Goal: Complete application form: Complete application form

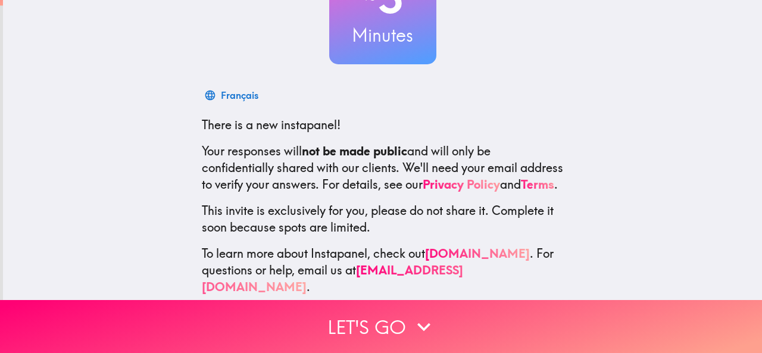
scroll to position [142, 0]
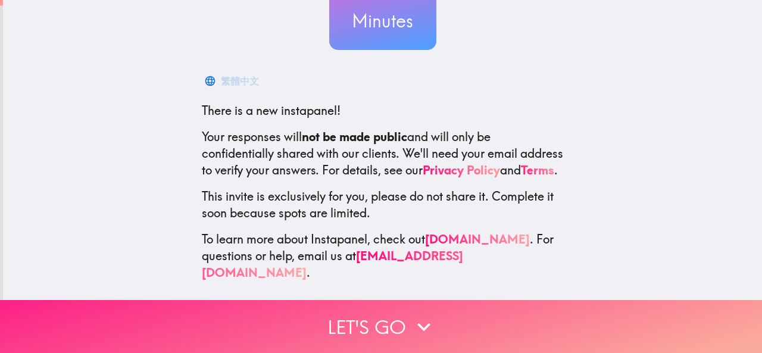
click at [363, 322] on button "Let's go" at bounding box center [381, 326] width 762 height 53
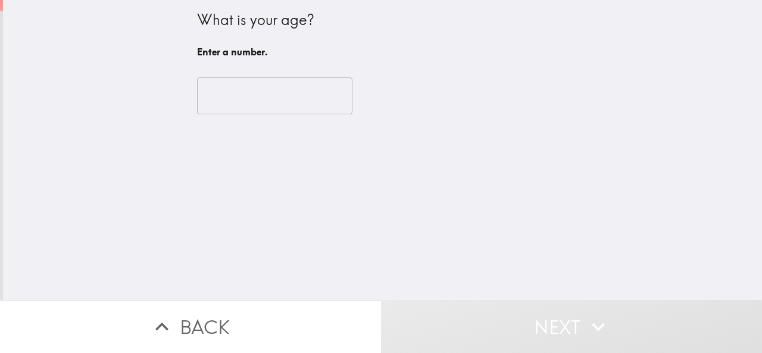
scroll to position [0, 0]
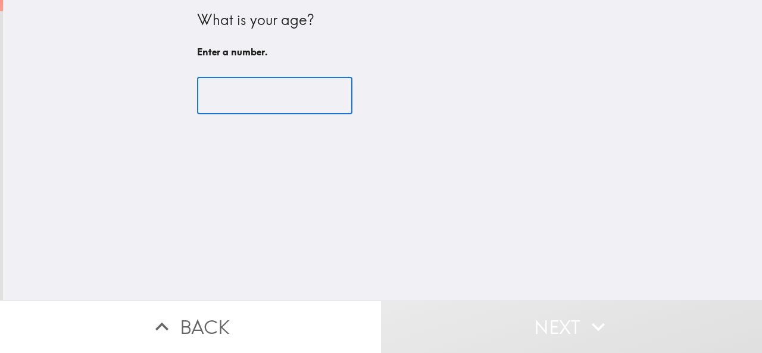
click at [220, 95] on input "number" at bounding box center [274, 95] width 155 height 37
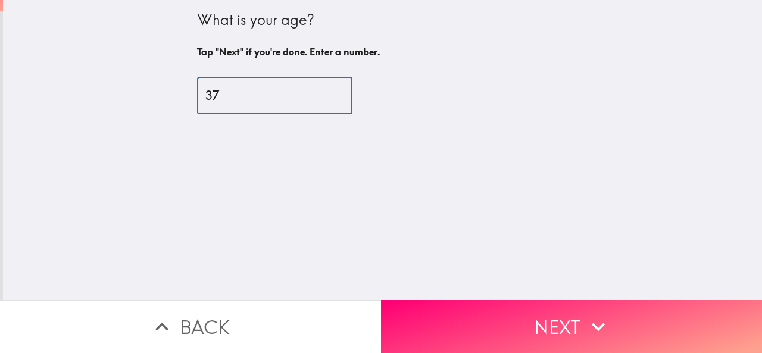
type input "37"
click at [549, 318] on button "Next" at bounding box center [571, 326] width 381 height 53
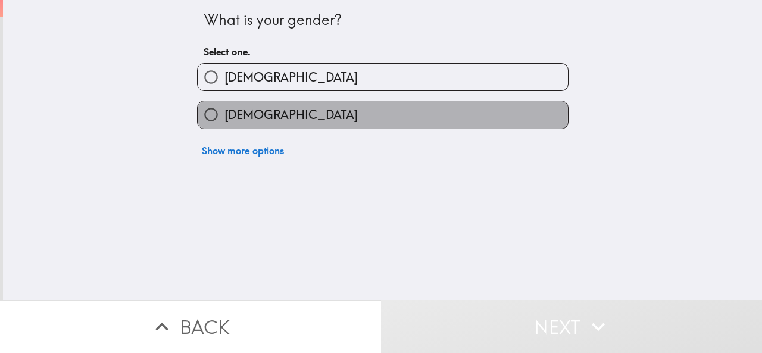
click at [261, 113] on label "[DEMOGRAPHIC_DATA]" at bounding box center [383, 114] width 370 height 27
click at [225, 113] on input "[DEMOGRAPHIC_DATA]" at bounding box center [211, 114] width 27 height 27
radio input "true"
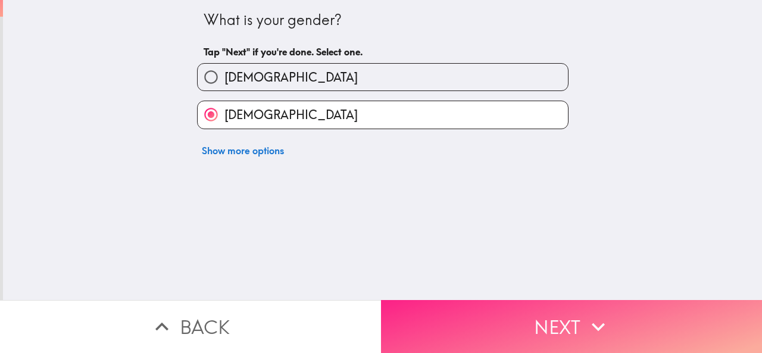
click at [535, 324] on button "Next" at bounding box center [571, 326] width 381 height 53
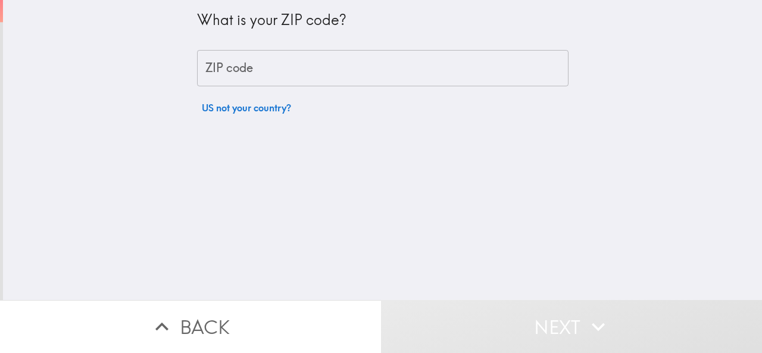
click at [310, 73] on input "ZIP code" at bounding box center [383, 68] width 372 height 37
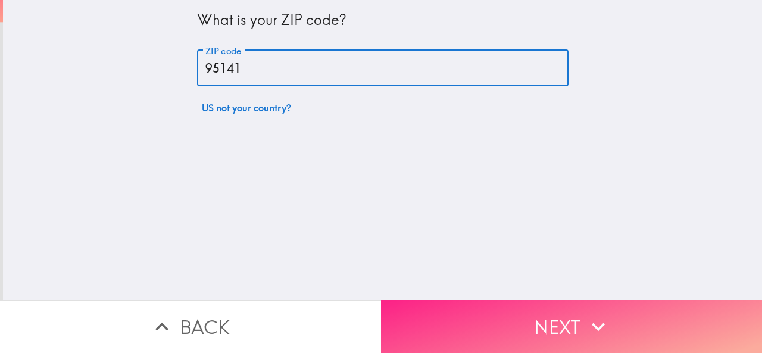
type input "95141"
click at [553, 323] on button "Next" at bounding box center [571, 326] width 381 height 53
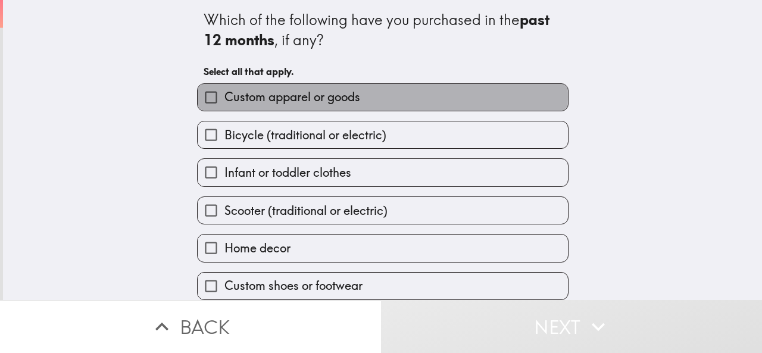
click at [289, 97] on span "Custom apparel or goods" at bounding box center [293, 97] width 136 height 17
click at [225, 97] on input "Custom apparel or goods" at bounding box center [211, 97] width 27 height 27
checkbox input "true"
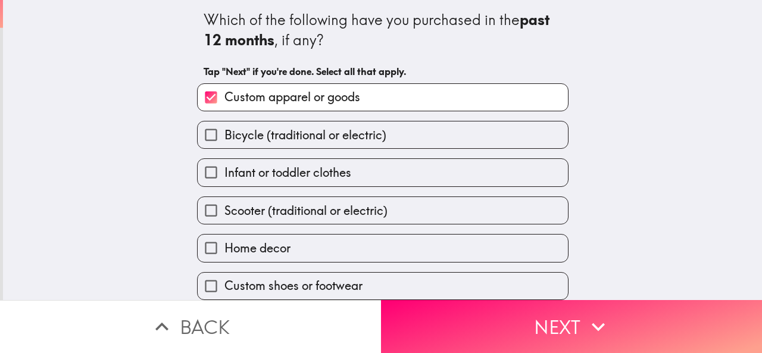
click at [280, 175] on span "Infant or toddler clothes" at bounding box center [288, 172] width 127 height 17
click at [225, 175] on input "Infant or toddler clothes" at bounding box center [211, 172] width 27 height 27
checkbox input "true"
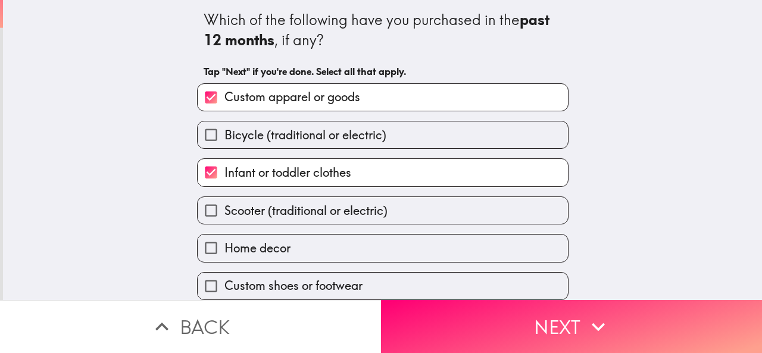
scroll to position [88, 0]
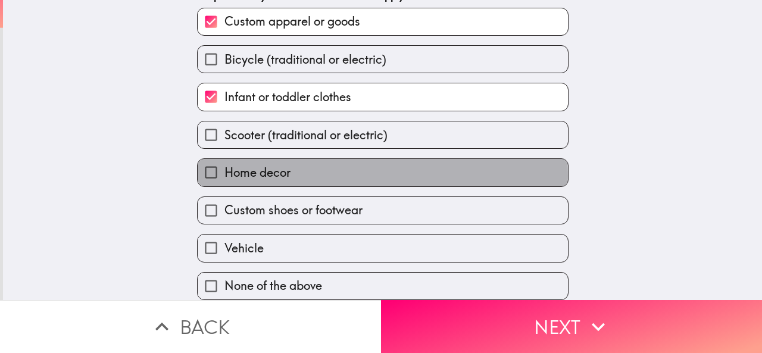
click at [263, 166] on span "Home decor" at bounding box center [258, 172] width 66 height 17
click at [225, 166] on input "Home decor" at bounding box center [211, 172] width 27 height 27
checkbox input "true"
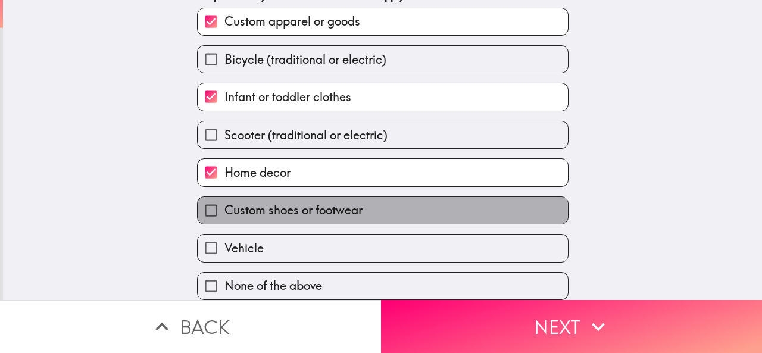
click at [273, 203] on span "Custom shoes or footwear" at bounding box center [294, 210] width 138 height 17
click at [225, 203] on input "Custom shoes or footwear" at bounding box center [211, 210] width 27 height 27
checkbox input "true"
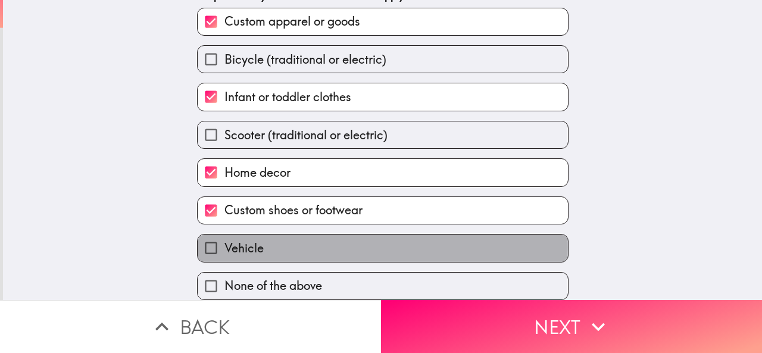
click at [252, 240] on span "Vehicle" at bounding box center [244, 248] width 39 height 17
click at [225, 238] on input "Vehicle" at bounding box center [211, 248] width 27 height 27
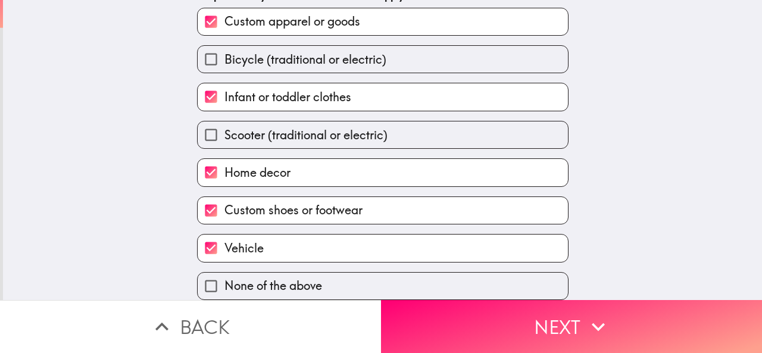
click at [297, 238] on label "Vehicle" at bounding box center [383, 248] width 370 height 27
click at [225, 238] on input "Vehicle" at bounding box center [211, 248] width 27 height 27
checkbox input "false"
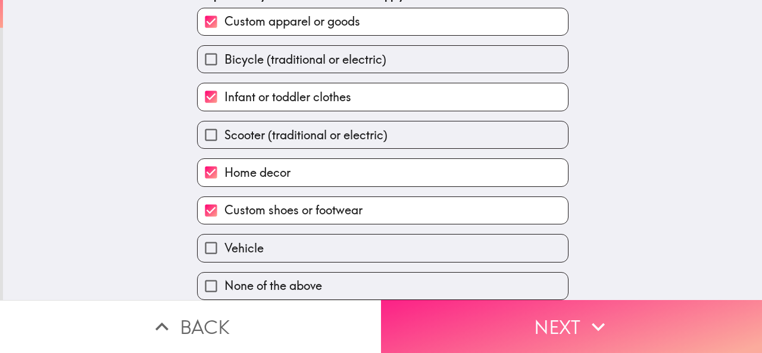
click at [547, 316] on button "Next" at bounding box center [571, 326] width 381 height 53
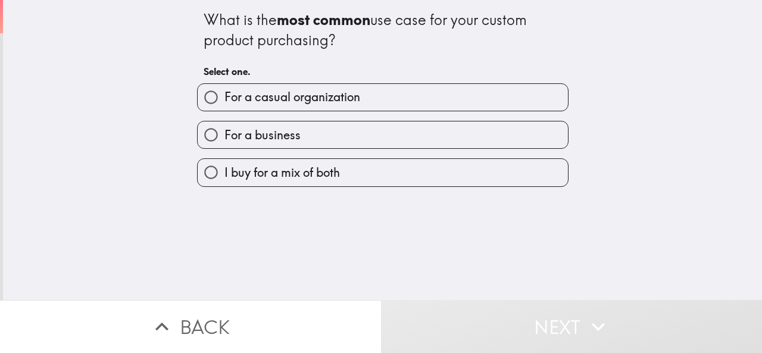
click at [244, 177] on span "I buy for a mix of both" at bounding box center [283, 172] width 116 height 17
click at [225, 177] on input "I buy for a mix of both" at bounding box center [211, 172] width 27 height 27
radio input "true"
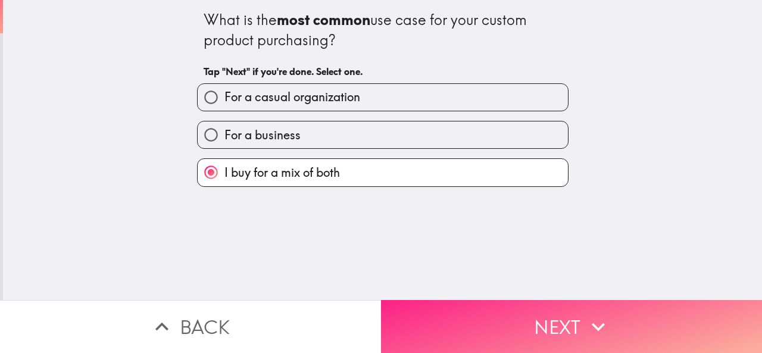
click at [585, 321] on icon "button" at bounding box center [598, 327] width 26 height 26
